Goal: Task Accomplishment & Management: Manage account settings

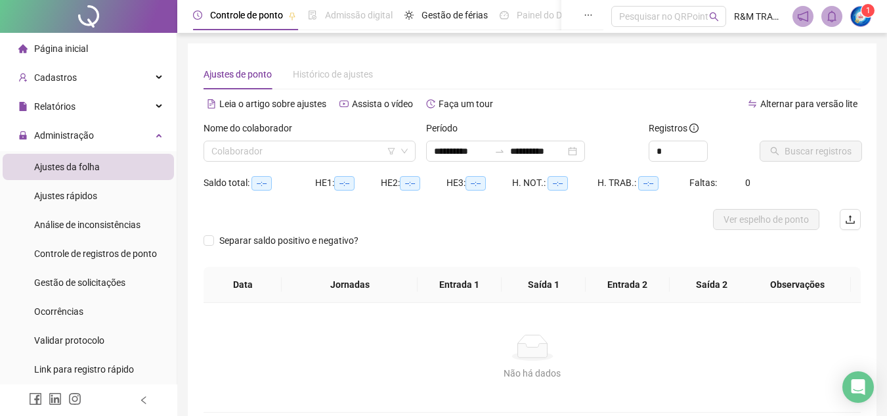
scroll to position [61, 0]
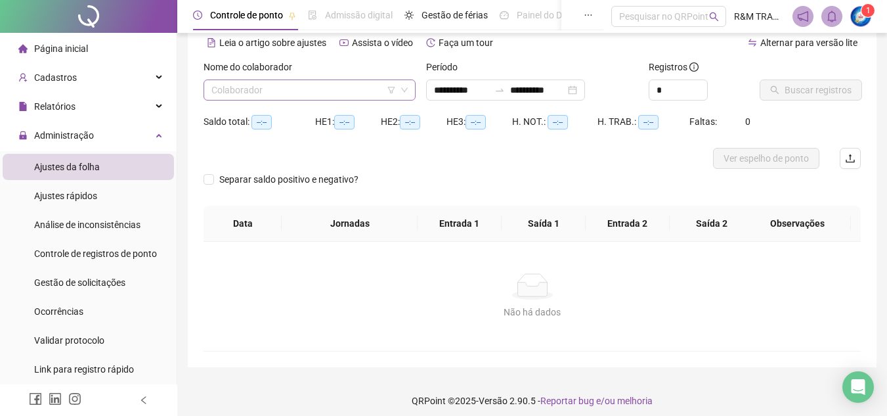
click at [248, 95] on input "search" at bounding box center [303, 90] width 184 height 20
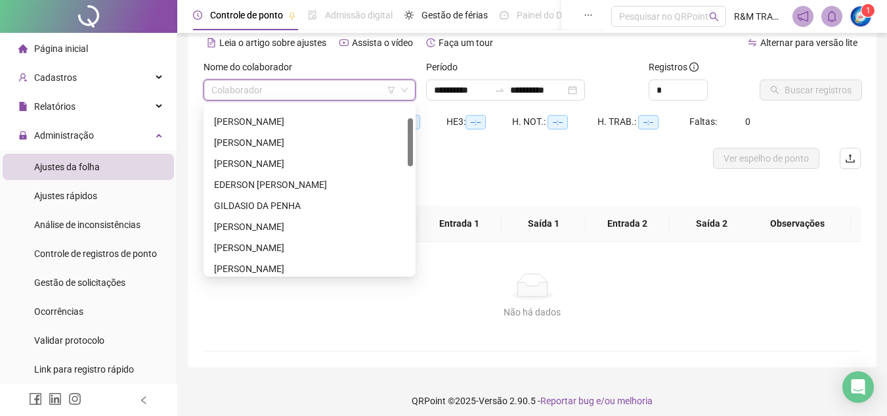
scroll to position [55, 0]
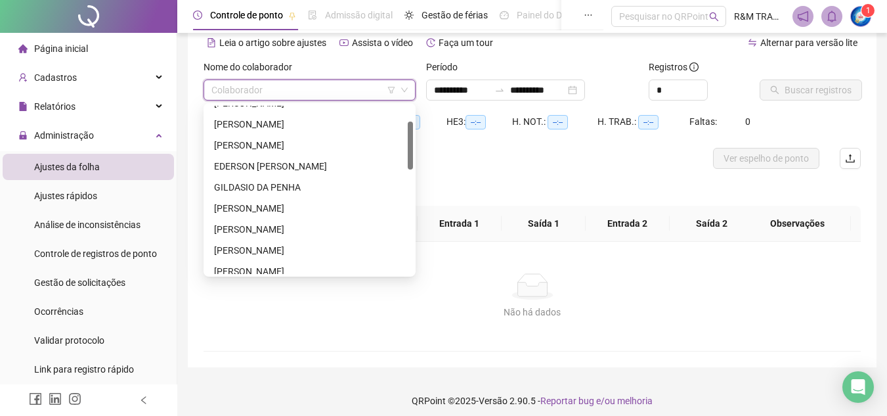
drag, startPoint x: 412, startPoint y: 118, endPoint x: 407, endPoint y: 133, distance: 16.4
click at [407, 133] on div "[PERSON_NAME] [PERSON_NAME] NETO [PERSON_NAME]" at bounding box center [309, 190] width 207 height 168
click at [334, 250] on div "[PERSON_NAME]" at bounding box center [309, 250] width 191 height 14
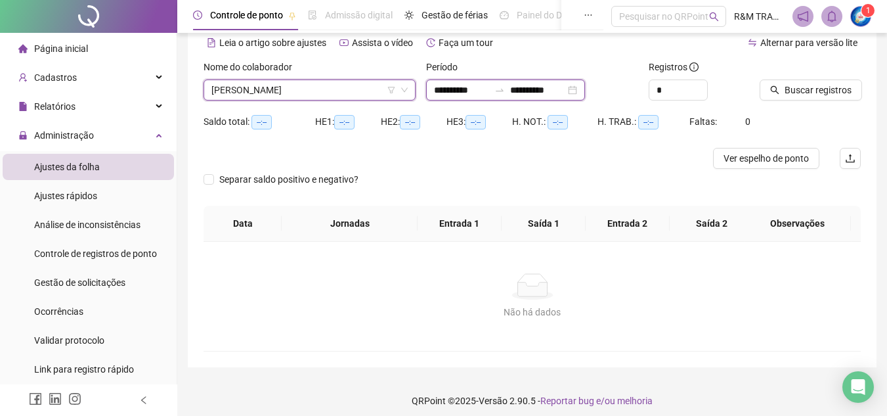
click at [565, 93] on input "**********" at bounding box center [537, 90] width 55 height 14
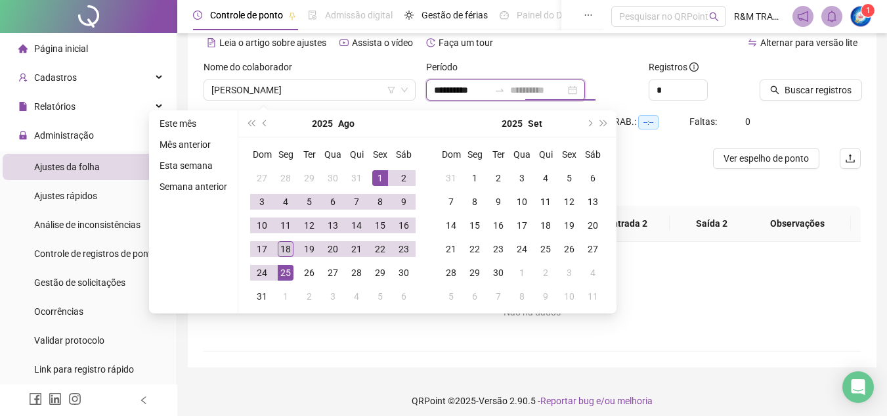
type input "**********"
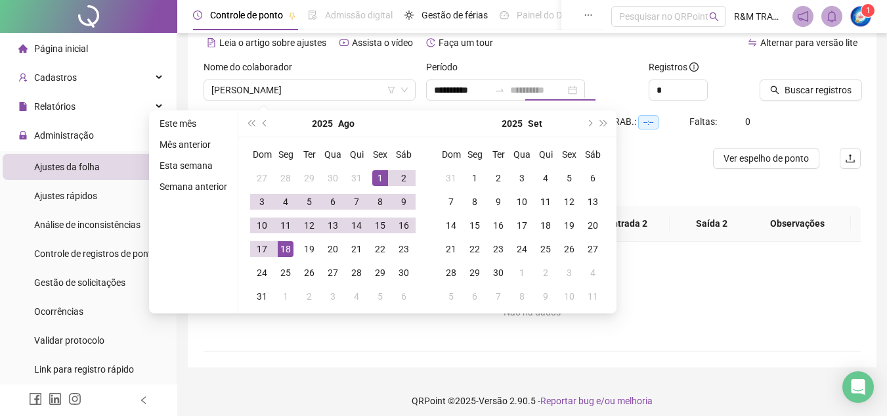
click at [287, 244] on div "18" at bounding box center [286, 249] width 16 height 16
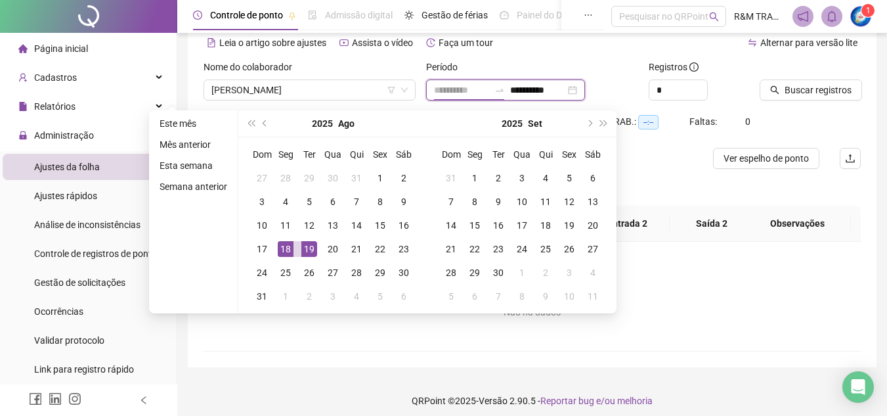
type input "**********"
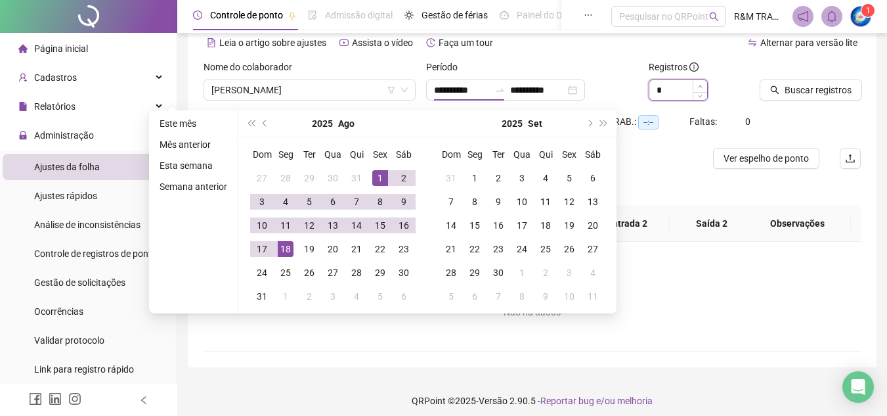
click at [701, 82] on span "Increase Value" at bounding box center [700, 86] width 14 height 12
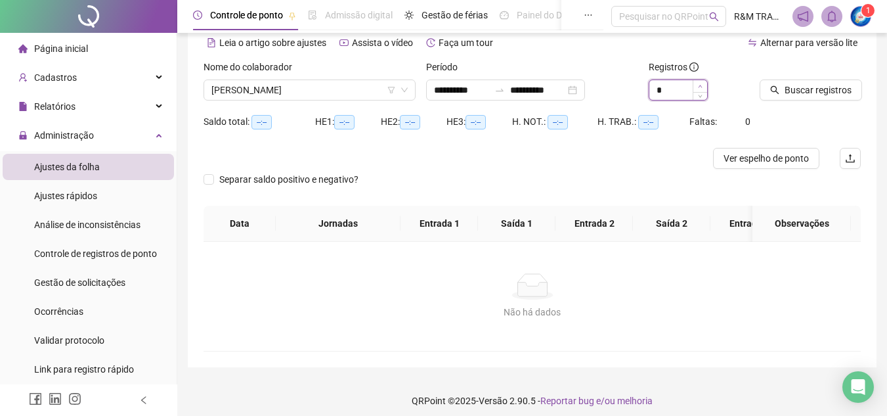
type input "*"
click at [701, 82] on span "Increase Value" at bounding box center [700, 86] width 14 height 12
click at [796, 90] on span "Buscar registros" at bounding box center [818, 90] width 67 height 14
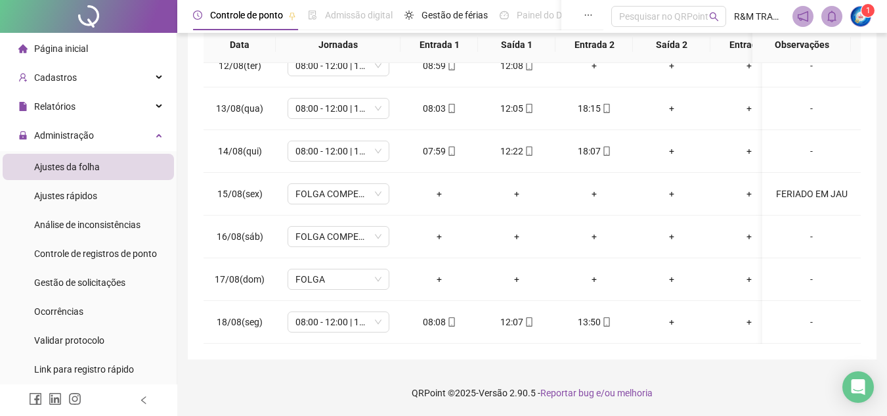
scroll to position [498, 0]
click at [82, 283] on span "Gestão de solicitações" at bounding box center [79, 282] width 91 height 11
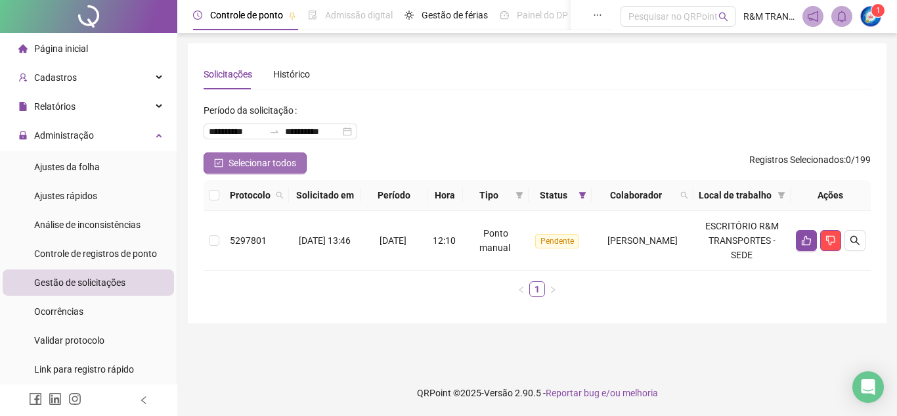
click at [272, 162] on span "Selecionar todos" at bounding box center [262, 163] width 68 height 14
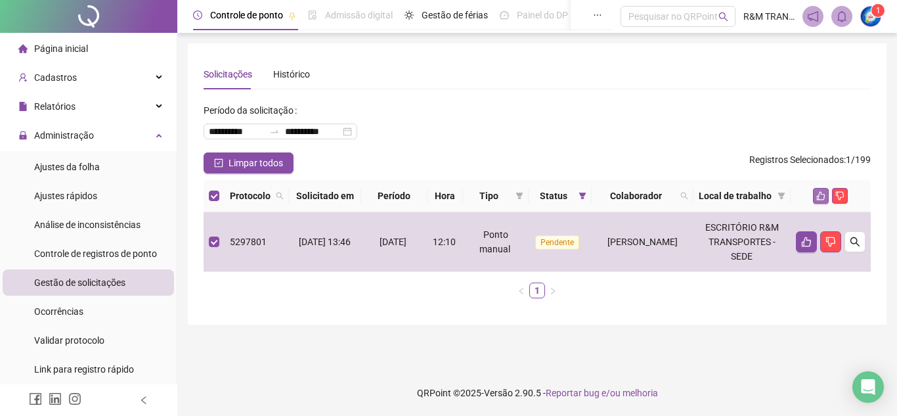
click at [817, 200] on icon "like" at bounding box center [820, 195] width 9 height 9
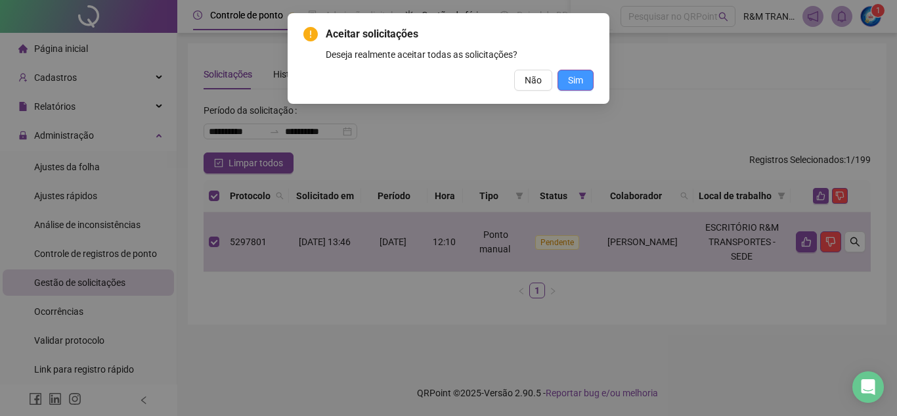
click at [567, 82] on button "Sim" at bounding box center [575, 80] width 36 height 21
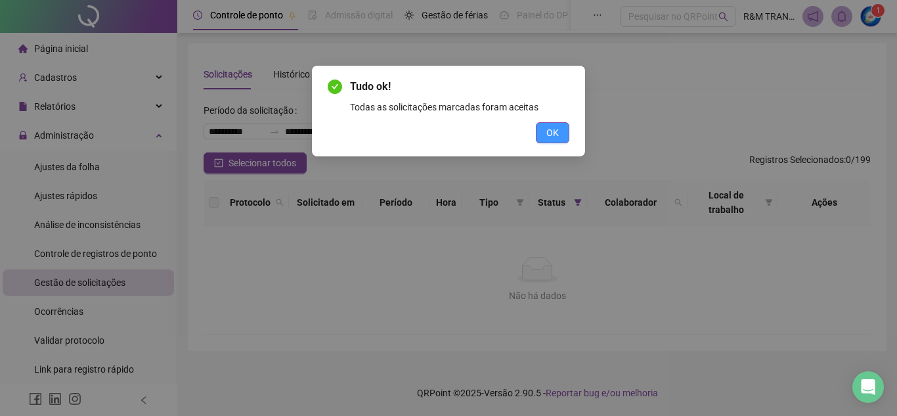
click at [544, 133] on button "OK" at bounding box center [552, 132] width 33 height 21
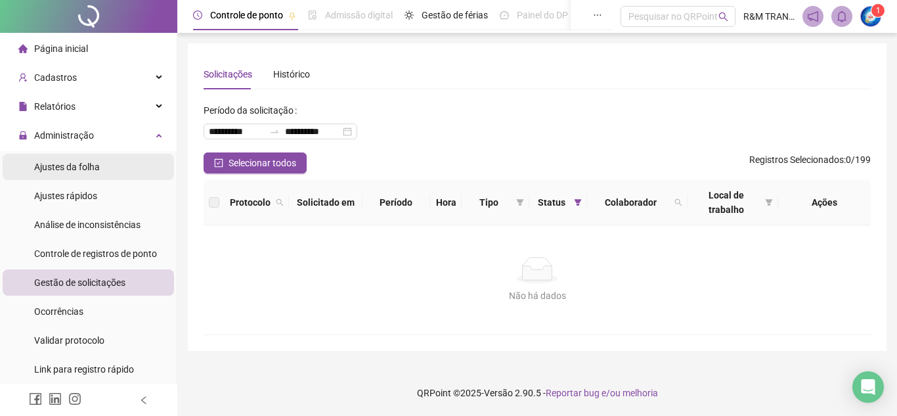
click at [73, 165] on span "Ajustes da folha" at bounding box center [67, 167] width 66 height 11
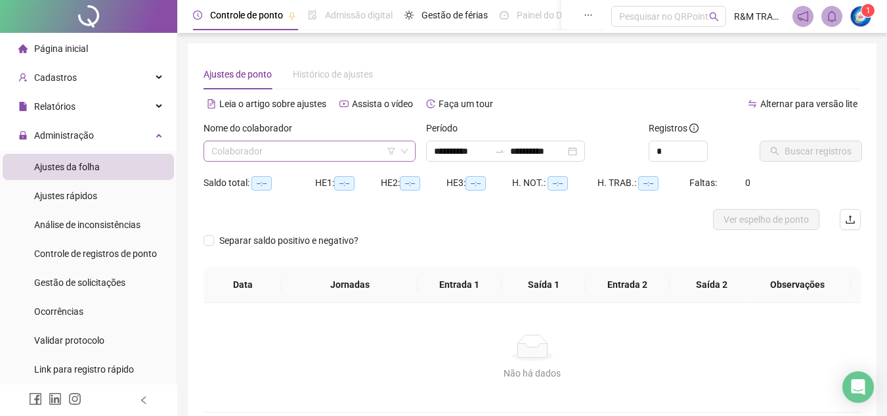
click at [297, 151] on input "search" at bounding box center [303, 151] width 184 height 20
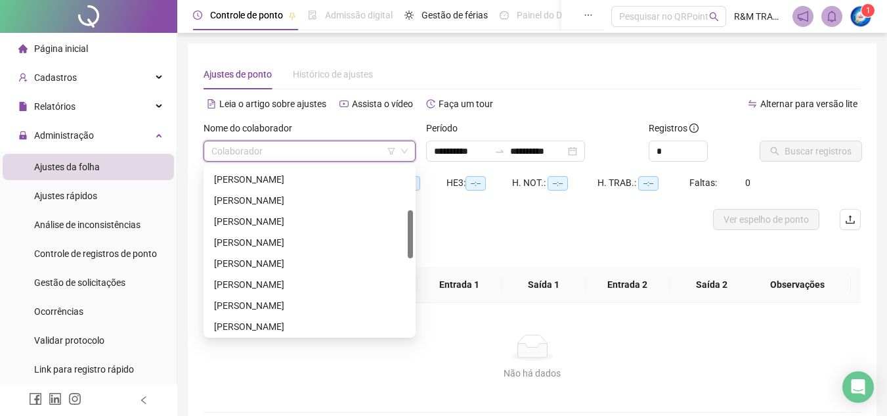
scroll to position [154, 0]
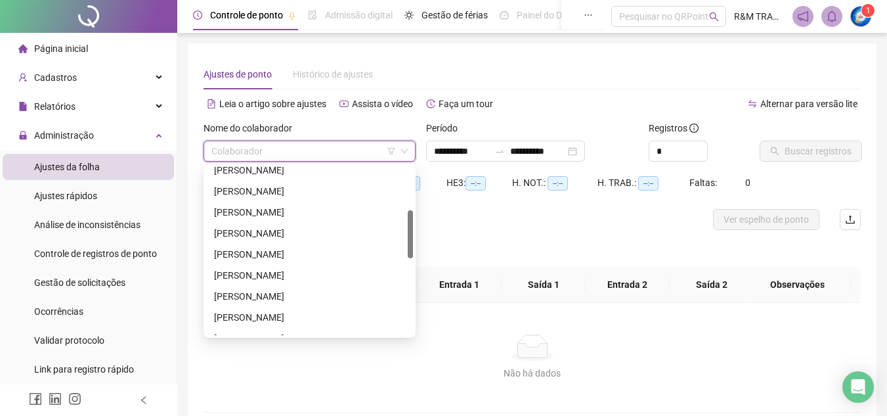
drag, startPoint x: 410, startPoint y: 173, endPoint x: 415, endPoint y: 217, distance: 44.3
click at [415, 217] on div "224494 292298 [PERSON_NAME] [PERSON_NAME] DOS SANTOS [PERSON_NAME] [PERSON_NAME…" at bounding box center [310, 250] width 212 height 173
click at [355, 207] on div "[PERSON_NAME]" at bounding box center [309, 212] width 191 height 14
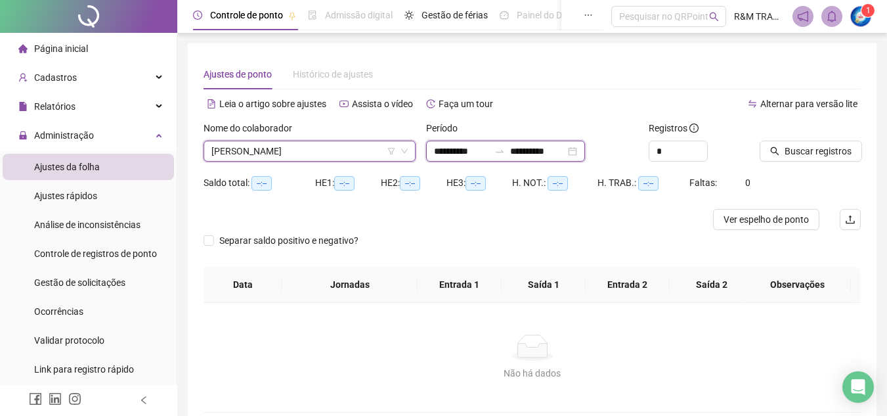
click at [550, 150] on input "**********" at bounding box center [537, 151] width 55 height 14
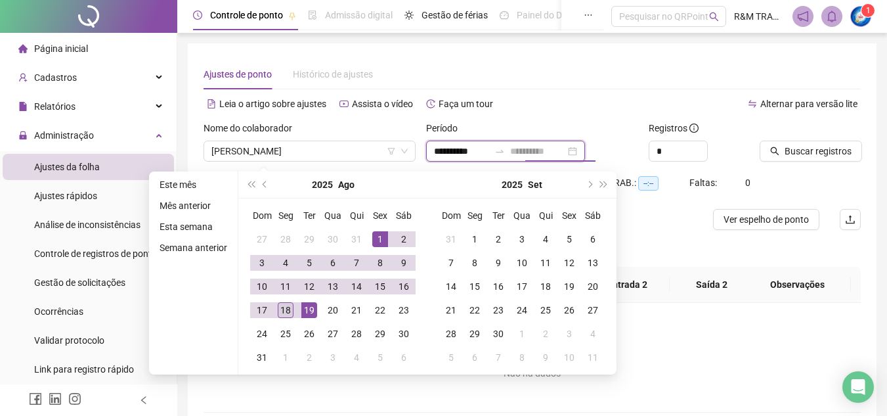
type input "**********"
click at [281, 311] on div "18" at bounding box center [286, 310] width 16 height 16
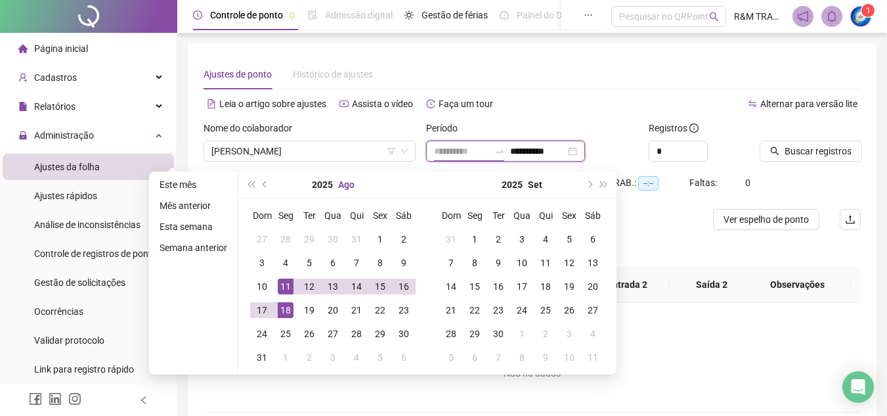
type input "**********"
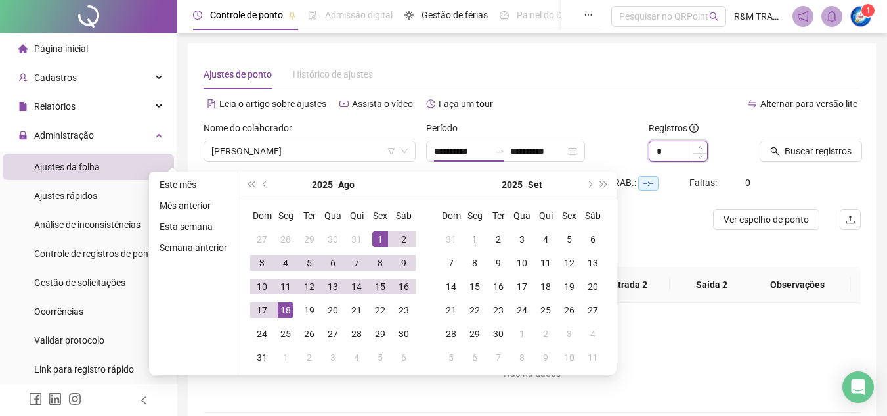
click at [697, 145] on span "Increase Value" at bounding box center [700, 147] width 14 height 12
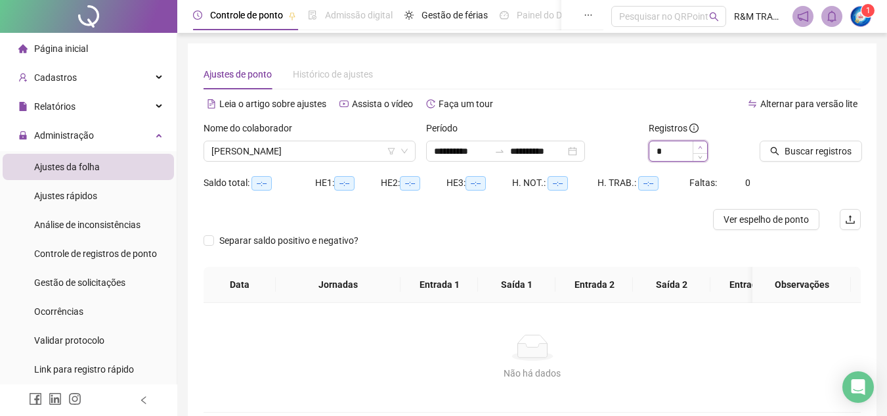
type input "*"
click at [697, 145] on span "Increase Value" at bounding box center [700, 147] width 14 height 12
click at [796, 154] on span "Buscar registros" at bounding box center [818, 151] width 67 height 14
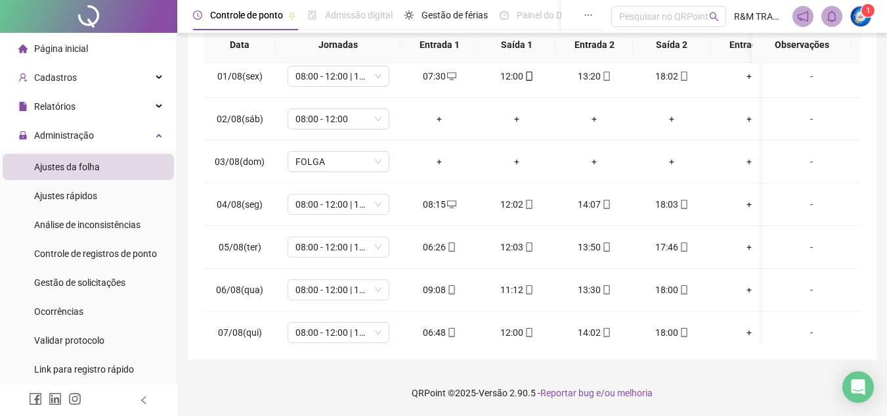
scroll to position [0, 0]
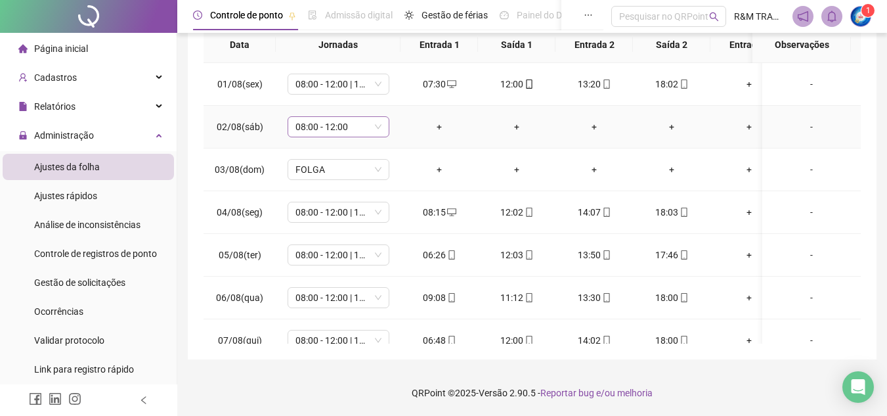
click at [376, 125] on span "08:00 - 12:00" at bounding box center [338, 127] width 86 height 20
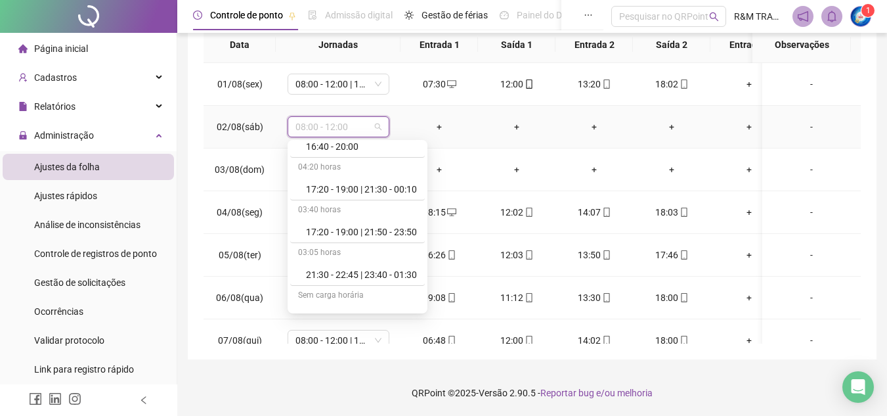
scroll to position [2381, 0]
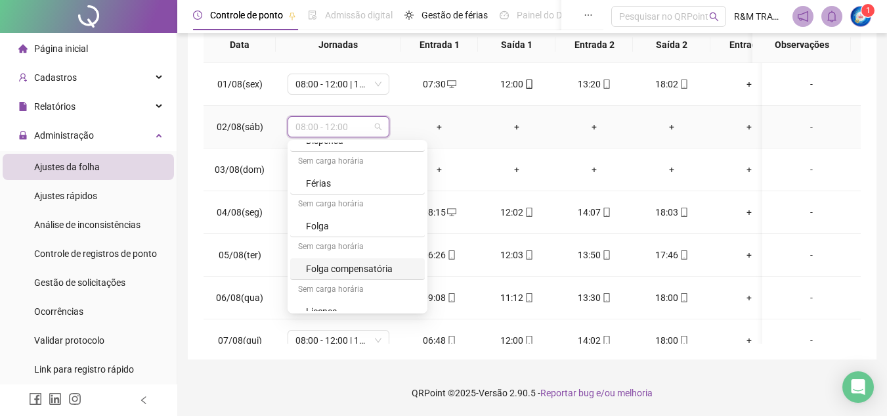
click at [378, 267] on div "Folga compensatória" at bounding box center [361, 268] width 111 height 14
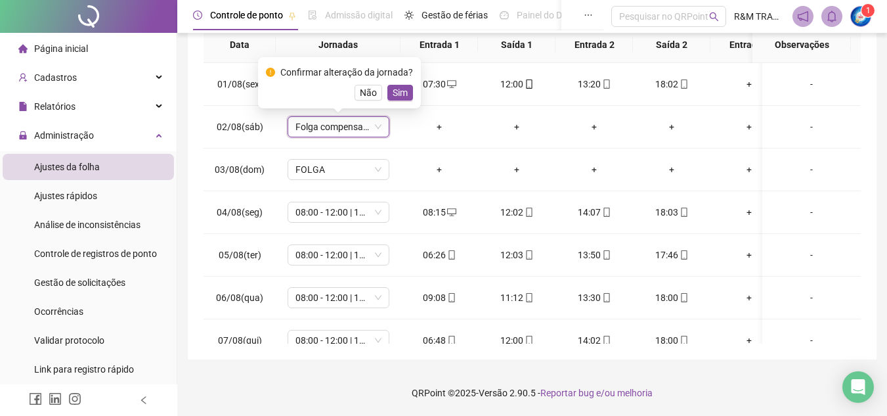
scroll to position [90, 0]
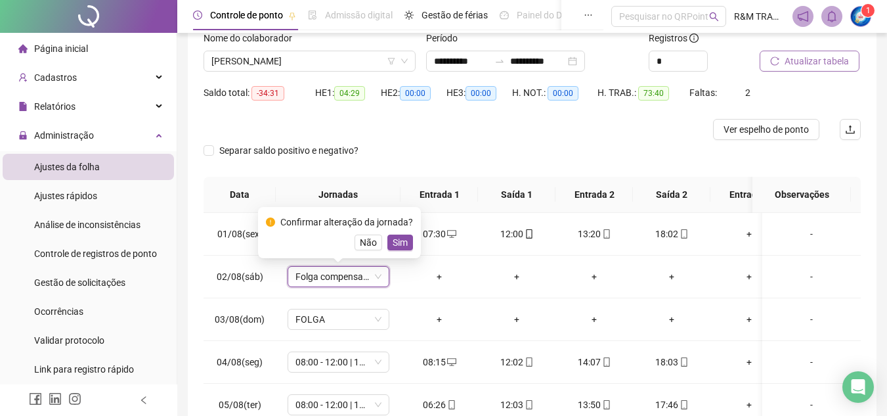
click at [798, 58] on span "Atualizar tabela" at bounding box center [817, 61] width 64 height 14
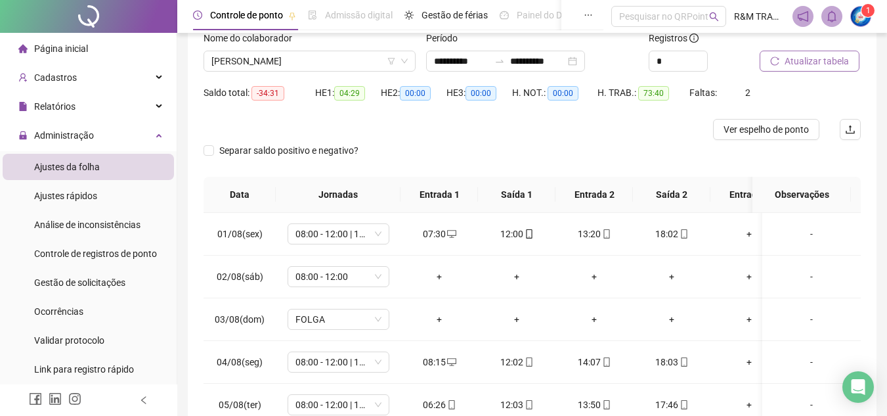
click at [795, 59] on span "Atualizar tabela" at bounding box center [817, 61] width 64 height 14
click at [379, 276] on span "08:00 - 12:00" at bounding box center [338, 277] width 86 height 20
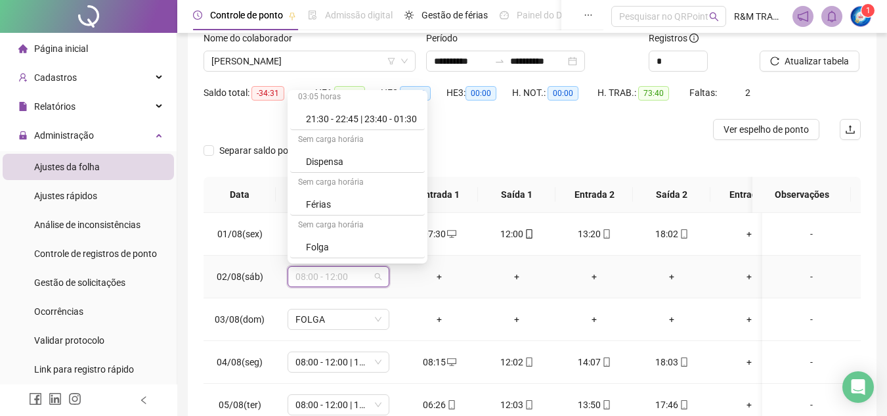
scroll to position [2393, 0]
click at [331, 205] on div "Folga compensatória" at bounding box center [361, 207] width 111 height 14
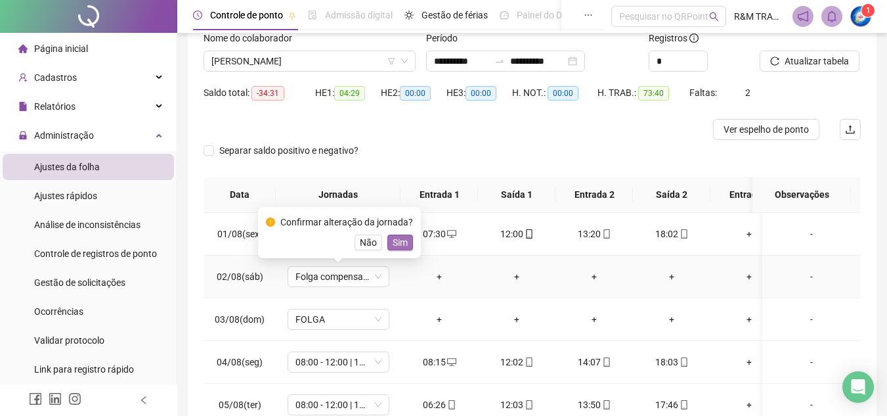
click at [399, 239] on span "Sim" at bounding box center [400, 242] width 15 height 14
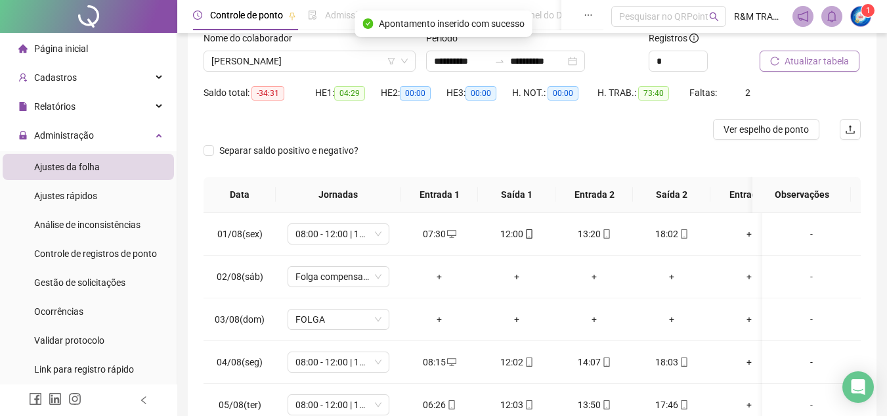
click at [807, 61] on span "Atualizar tabela" at bounding box center [817, 61] width 64 height 14
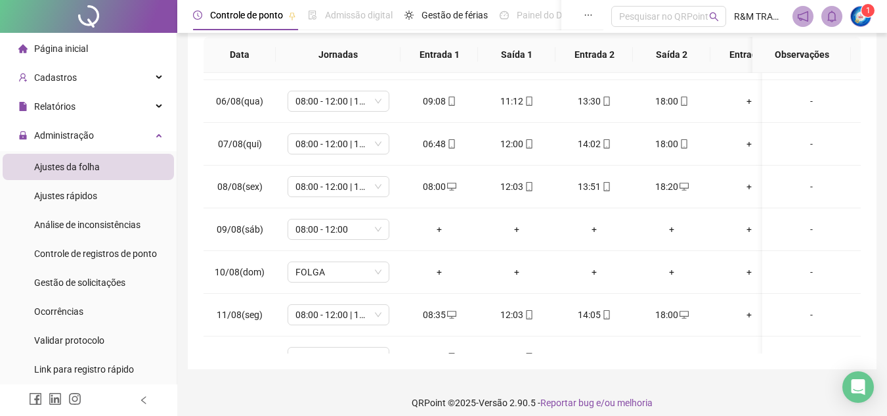
scroll to position [214, 0]
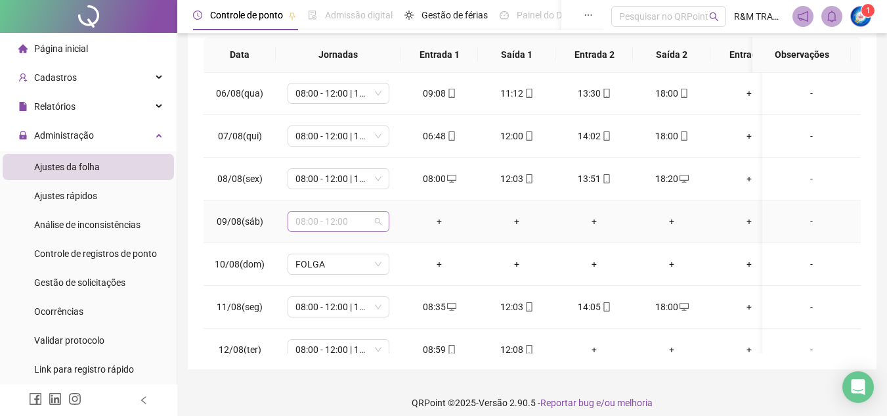
click at [377, 221] on span "08:00 - 12:00" at bounding box center [338, 221] width 86 height 20
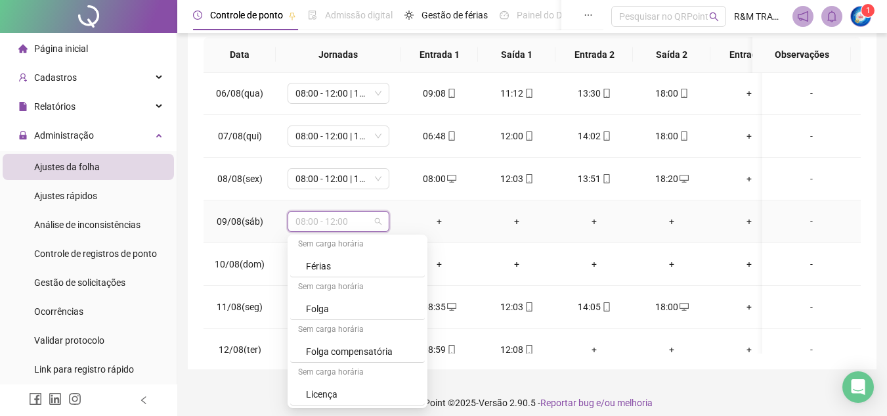
scroll to position [2381, 0]
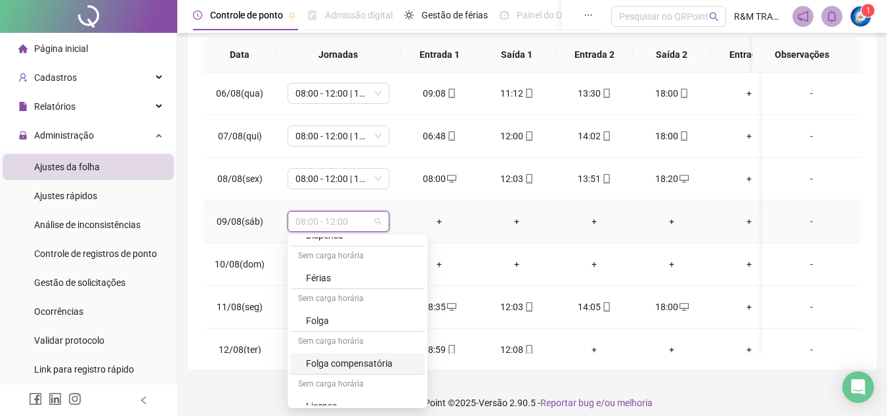
click at [353, 358] on div "Folga compensatória" at bounding box center [361, 363] width 111 height 14
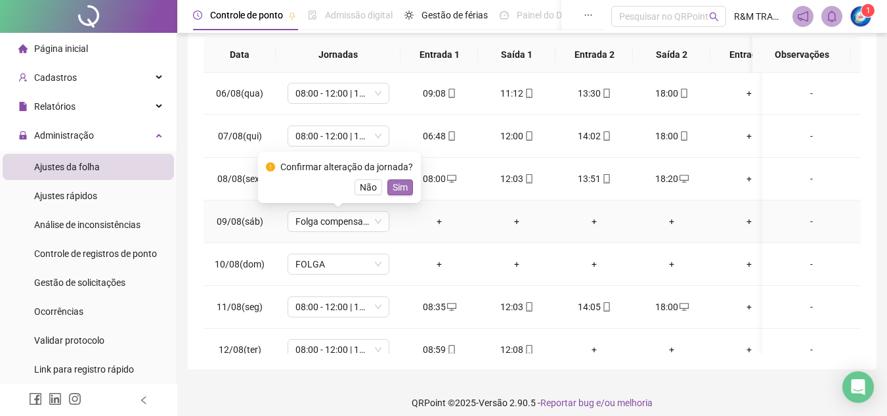
click at [396, 183] on span "Sim" at bounding box center [400, 187] width 15 height 14
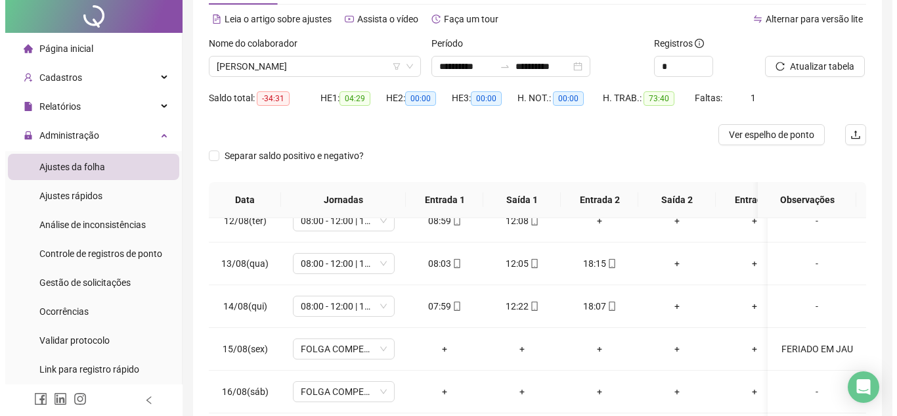
scroll to position [0, 0]
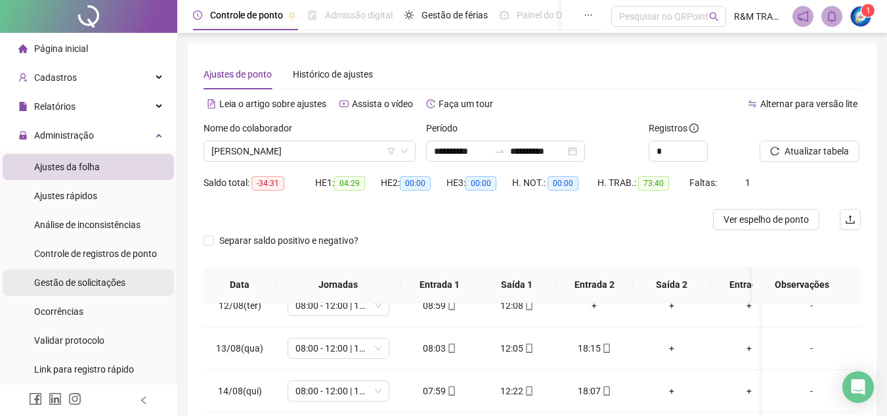
click at [90, 280] on span "Gestão de solicitações" at bounding box center [79, 282] width 91 height 11
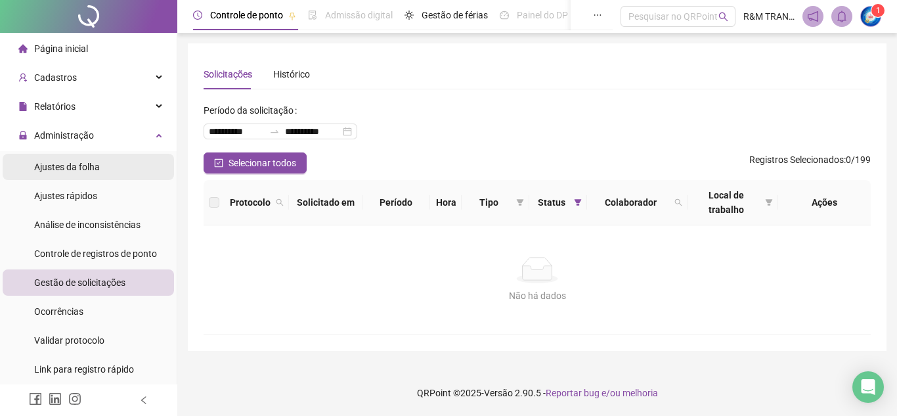
click at [103, 166] on li "Ajustes da folha" at bounding box center [88, 167] width 171 height 26
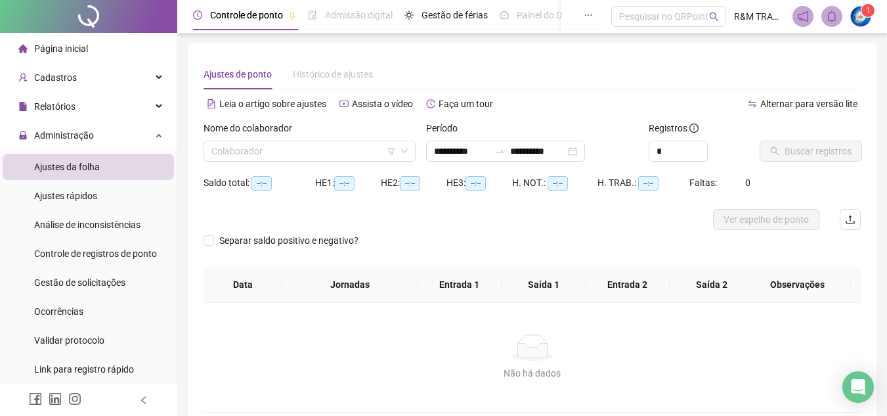
type input "**********"
click at [96, 280] on span "Gestão de solicitações" at bounding box center [79, 282] width 91 height 11
